Goal: Information Seeking & Learning: Learn about a topic

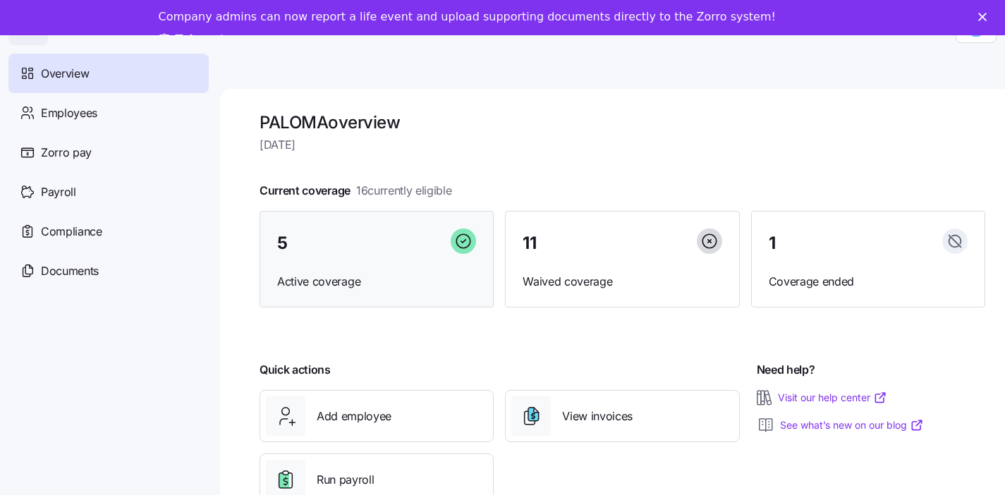
click at [305, 274] on span "Active coverage" at bounding box center [376, 282] width 199 height 18
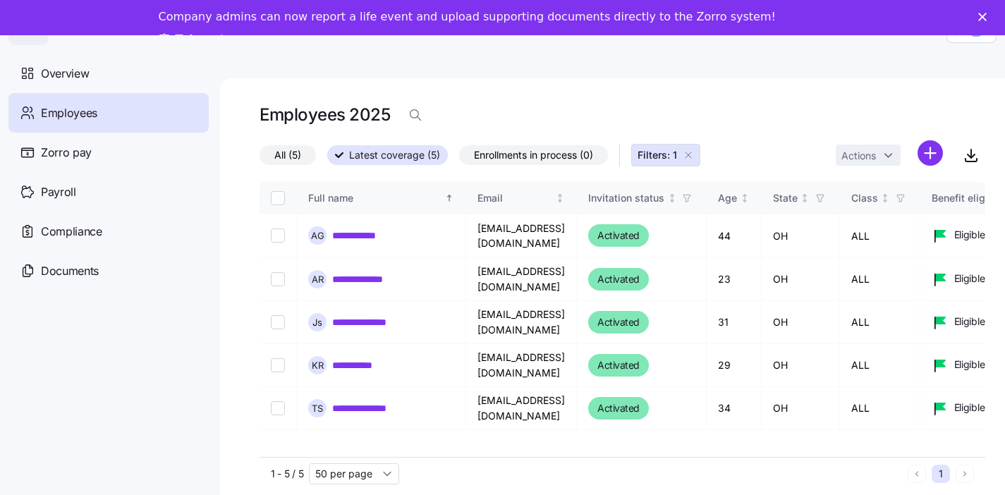
scroll to position [15, 0]
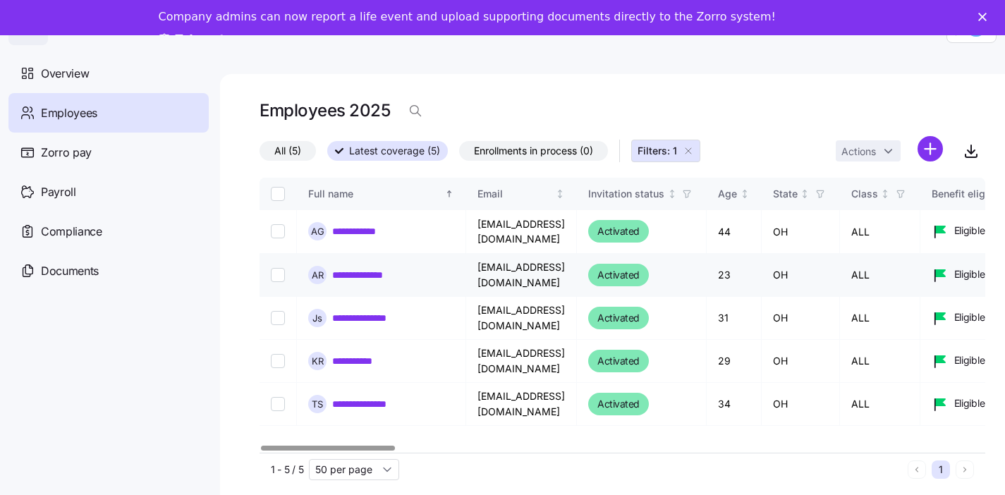
click at [359, 275] on link "**********" at bounding box center [368, 275] width 72 height 14
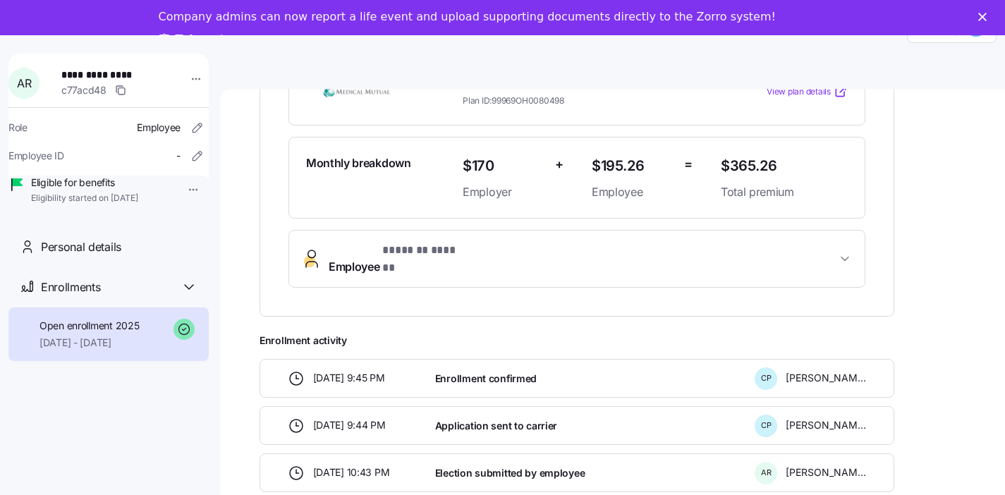
scroll to position [335, 0]
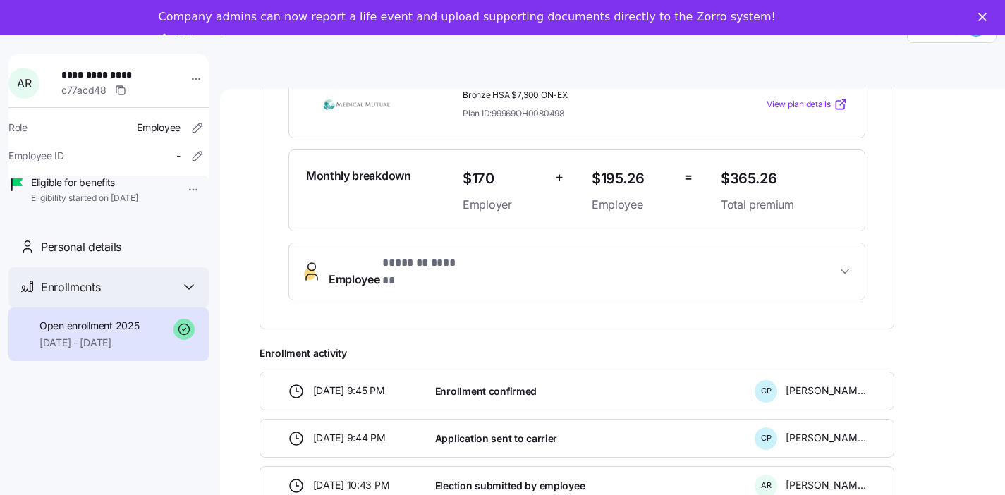
click at [146, 296] on div "Enrollments" at bounding box center [119, 288] width 157 height 18
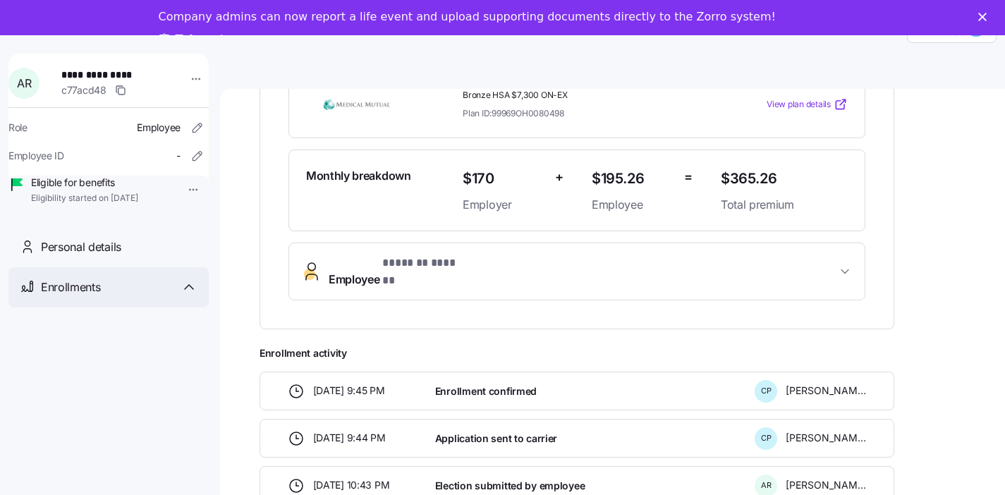
click at [146, 296] on div "Enrollments" at bounding box center [119, 288] width 157 height 18
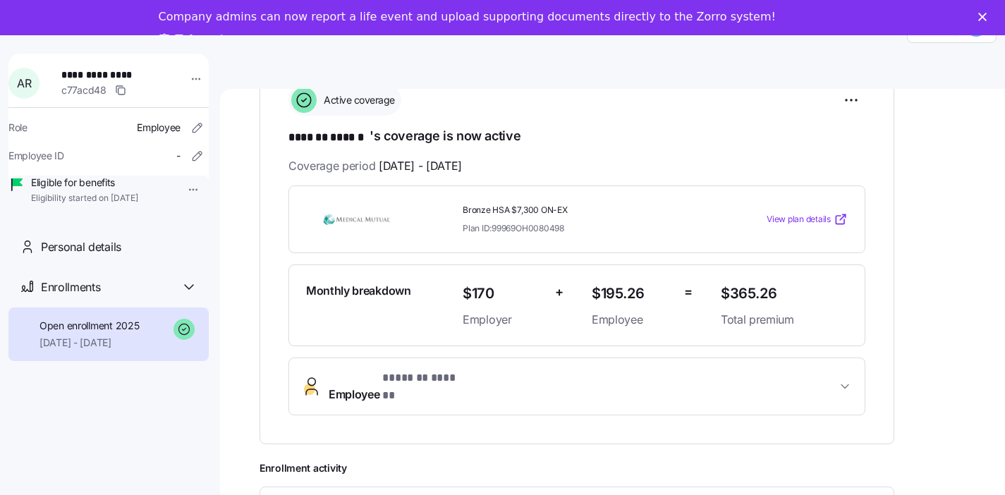
scroll to position [219, 0]
click at [812, 216] on span "View plan details" at bounding box center [798, 220] width 64 height 13
